Goal: Task Accomplishment & Management: Use online tool/utility

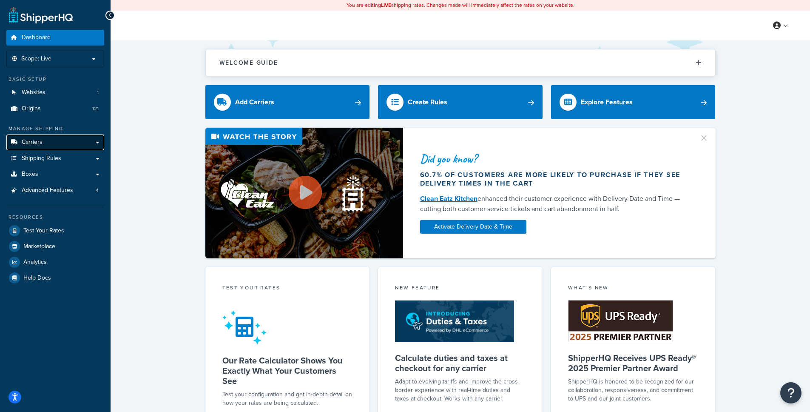
click at [59, 143] on link "Carriers" at bounding box center [55, 142] width 98 height 16
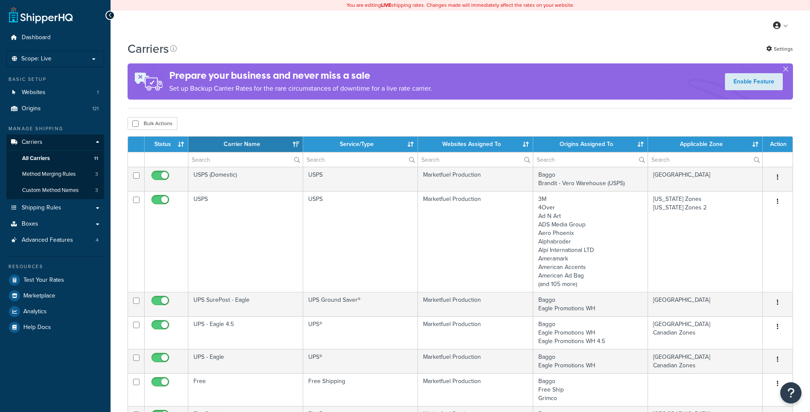
select select "15"
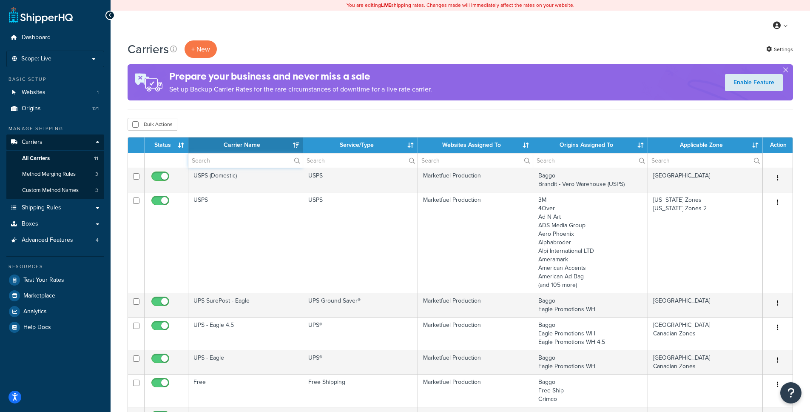
click at [218, 159] on input "text" at bounding box center [245, 160] width 114 height 14
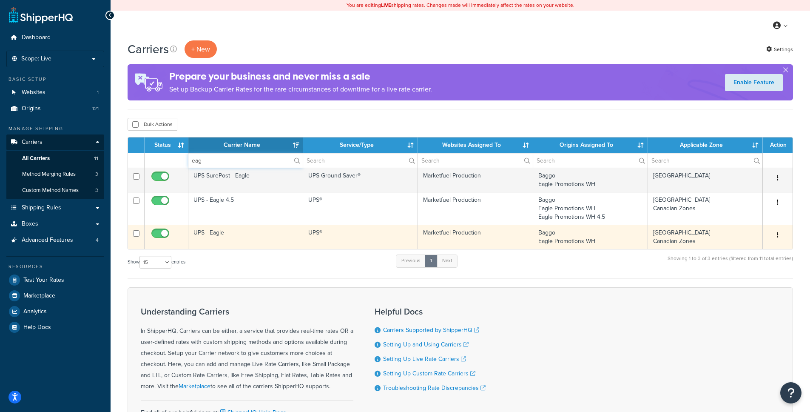
type input "eag"
click at [267, 236] on td "UPS - Eagle" at bounding box center [245, 237] width 115 height 24
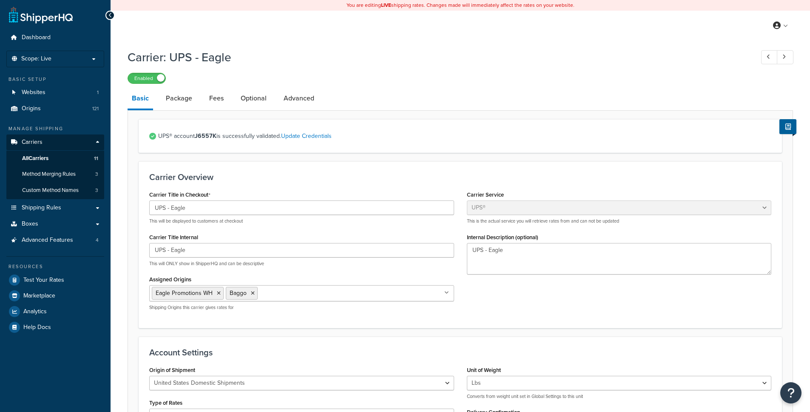
select select "ups"
click at [56, 158] on link "All Carriers 11" at bounding box center [55, 159] width 98 height 16
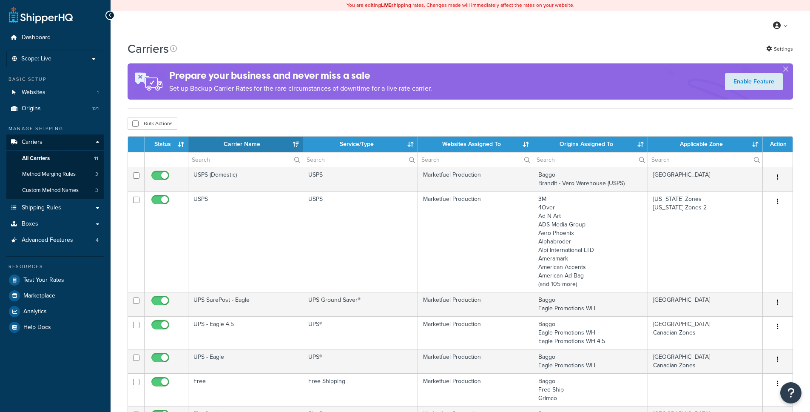
select select "15"
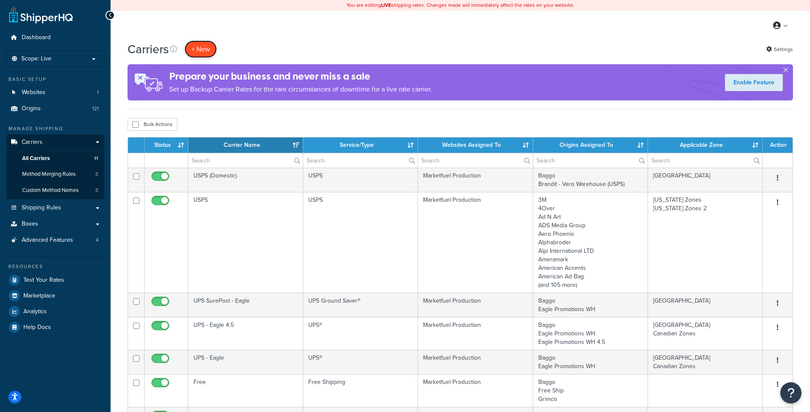
click at [202, 54] on button "+ New" at bounding box center [201, 48] width 32 height 17
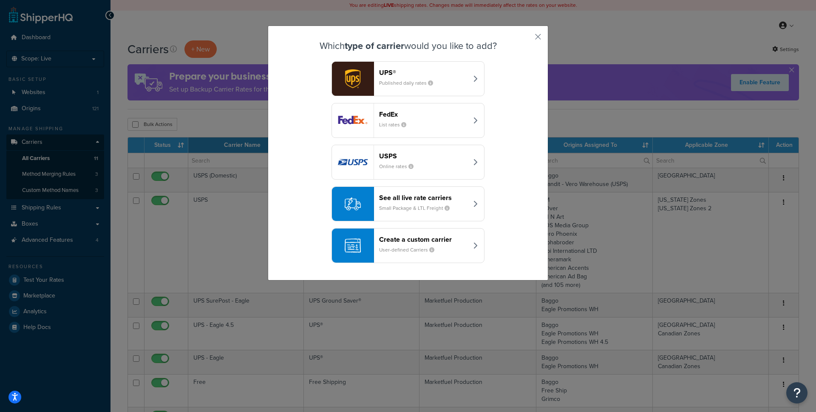
click at [382, 83] on small "Published daily rates" at bounding box center [409, 83] width 61 height 8
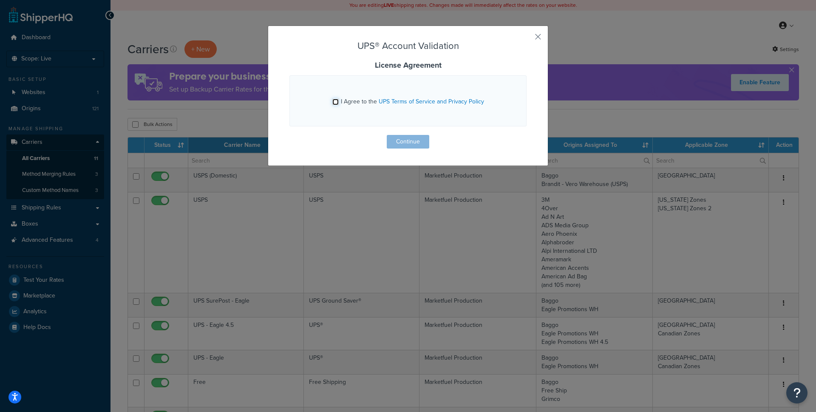
click at [333, 102] on input "I Agree to the UPS Terms of Service and Privacy Policy" at bounding box center [336, 102] width 6 height 6
checkbox input "true"
click at [417, 143] on button "Continue" at bounding box center [408, 142] width 43 height 14
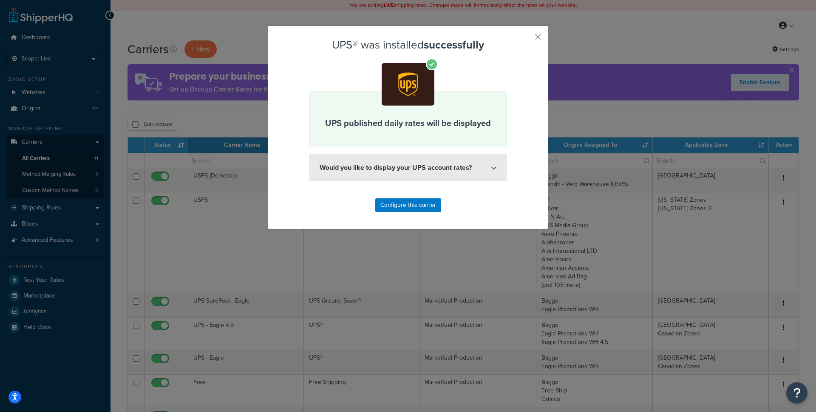
click at [415, 170] on button "Would you like to display your UPS account rates?" at bounding box center [408, 167] width 198 height 27
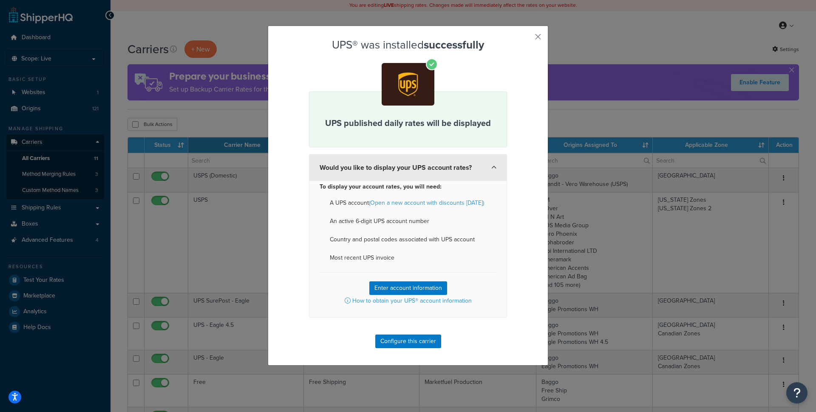
click at [415, 170] on button "Would you like to display your UPS account rates?" at bounding box center [408, 167] width 198 height 27
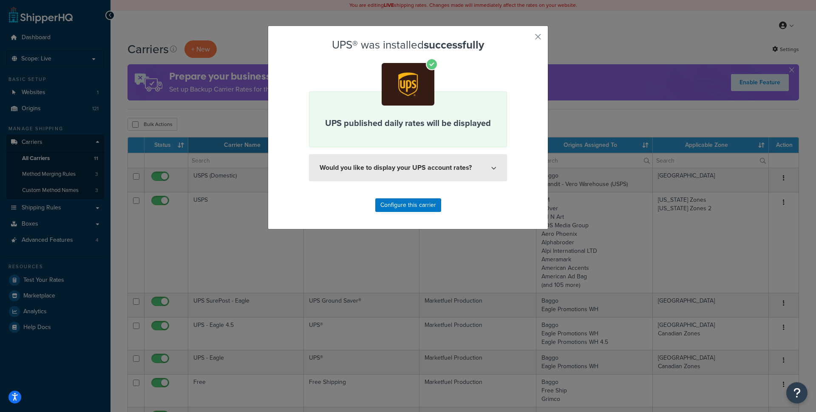
click at [415, 170] on button "Would you like to display your UPS account rates?" at bounding box center [408, 167] width 198 height 27
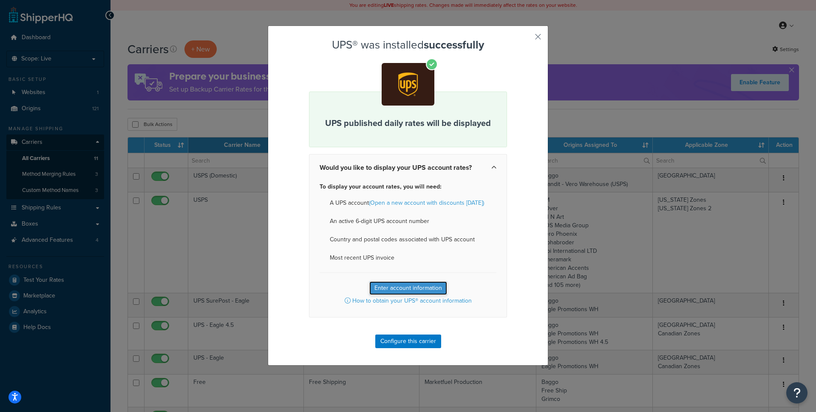
click at [398, 290] on button "Enter account information" at bounding box center [409, 288] width 78 height 14
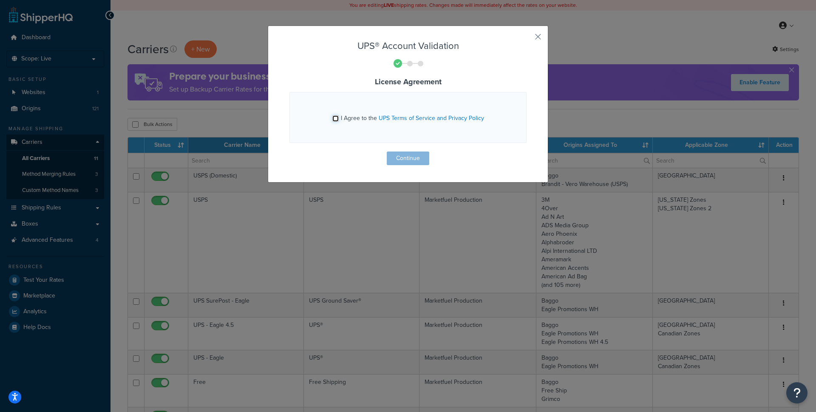
click at [333, 119] on input "I Agree to the UPS Terms of Service and Privacy Policy" at bounding box center [336, 118] width 6 height 6
checkbox input "true"
click at [396, 159] on button "Continue" at bounding box center [408, 158] width 43 height 14
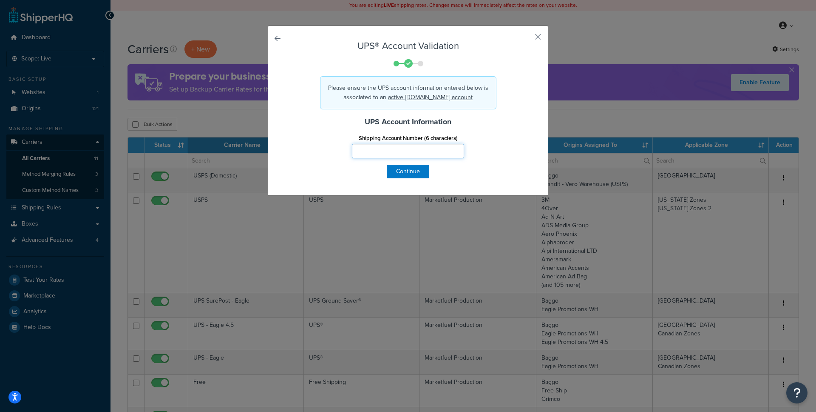
click at [377, 155] on input "Shipping Account Number (6 characters)" at bounding box center [408, 151] width 112 height 14
type input "121231"
click at [399, 169] on button "Continue" at bounding box center [408, 172] width 43 height 14
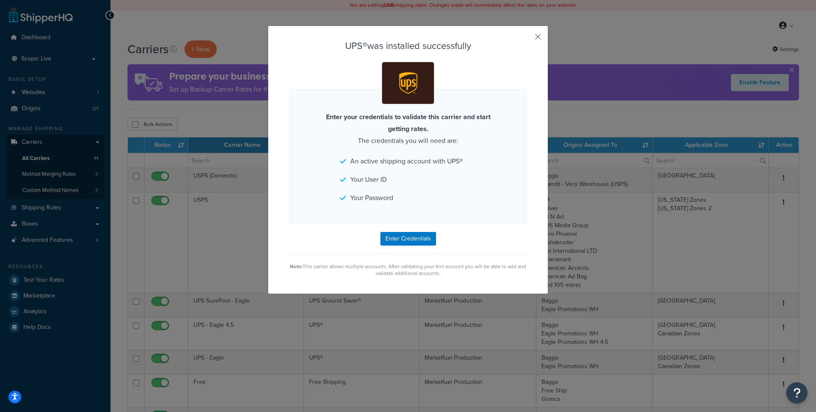
click at [527, 39] on button "button" at bounding box center [526, 40] width 2 height 2
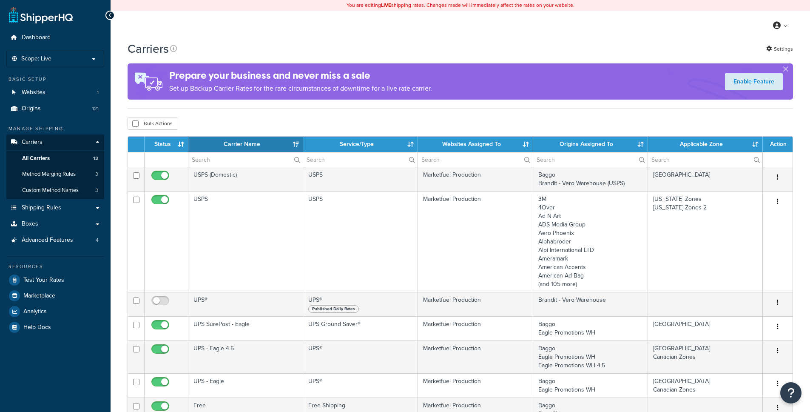
select select "15"
